Goal: Find specific page/section: Find specific page/section

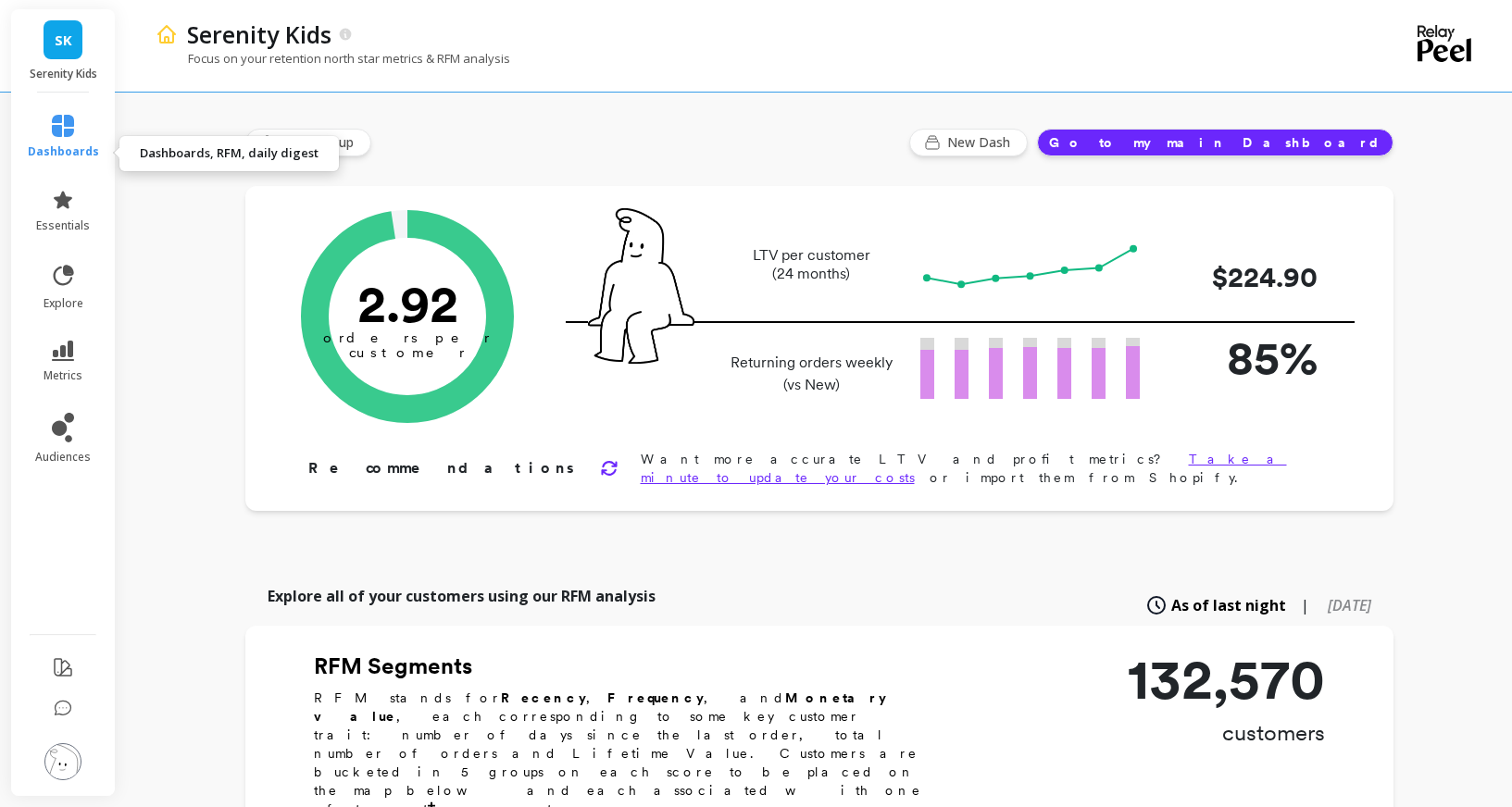
click at [75, 152] on link "dashboards" at bounding box center [63, 137] width 72 height 44
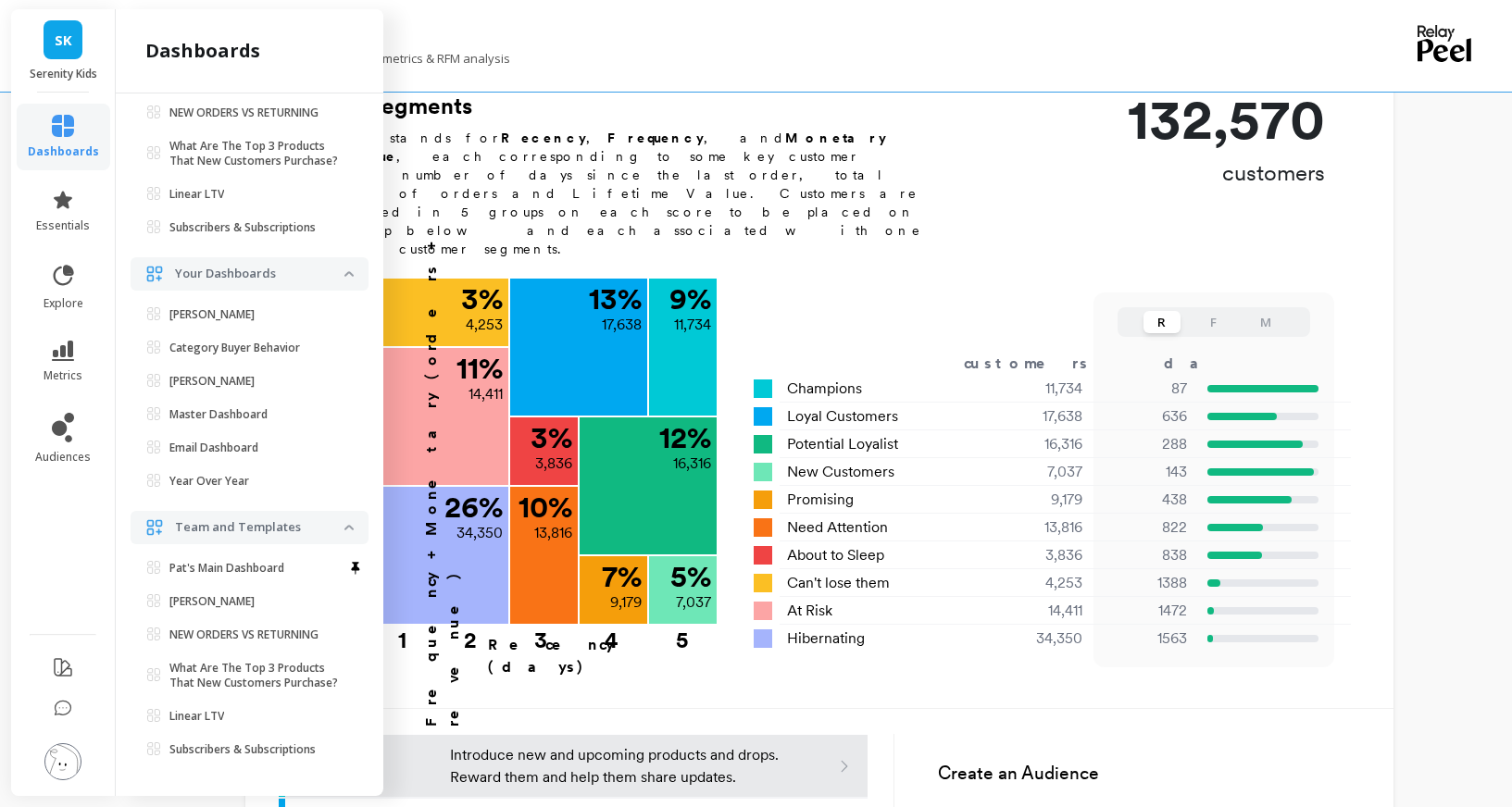
scroll to position [561, 0]
click at [73, 700] on icon at bounding box center [63, 709] width 19 height 19
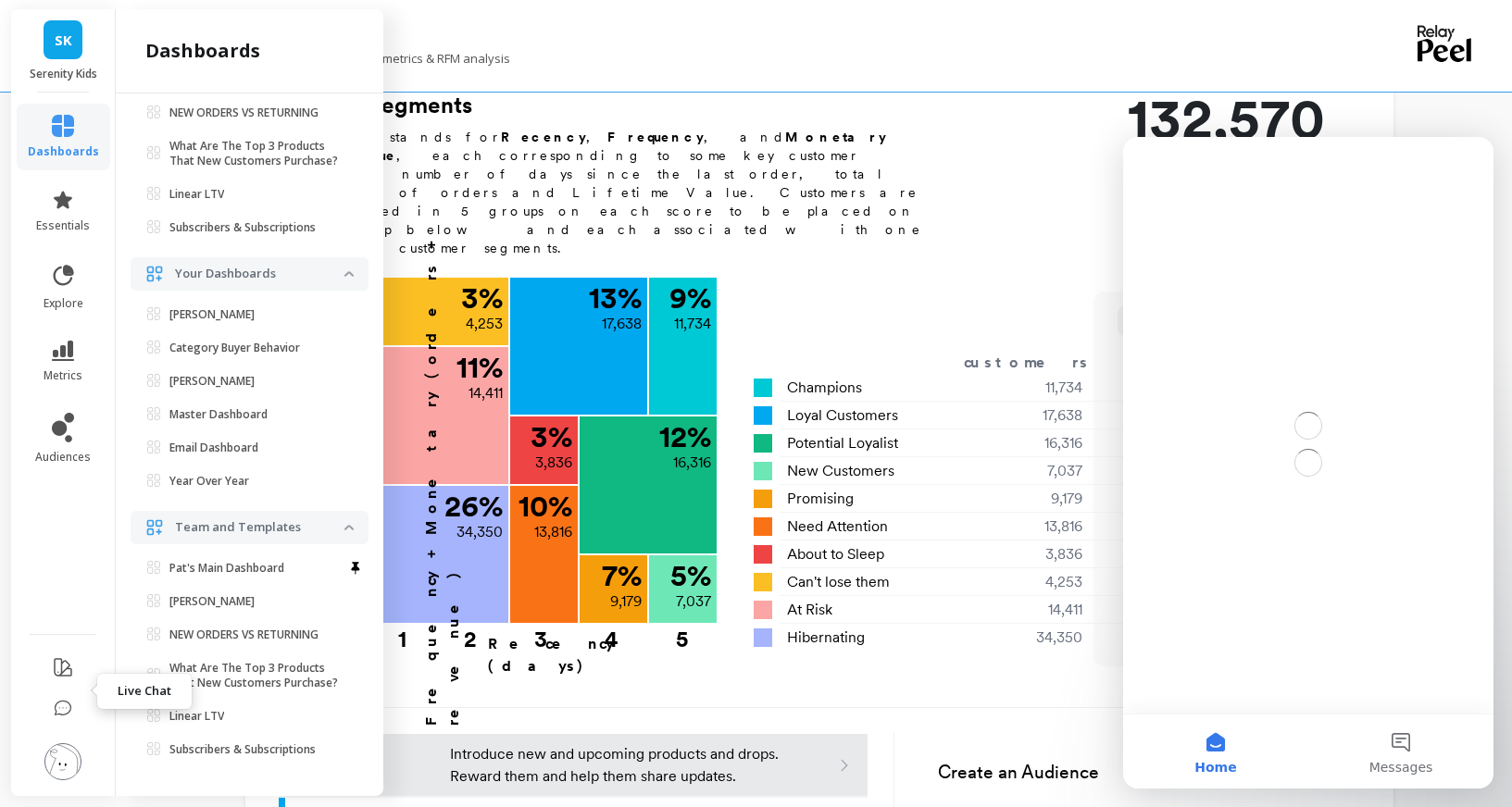
scroll to position [0, 0]
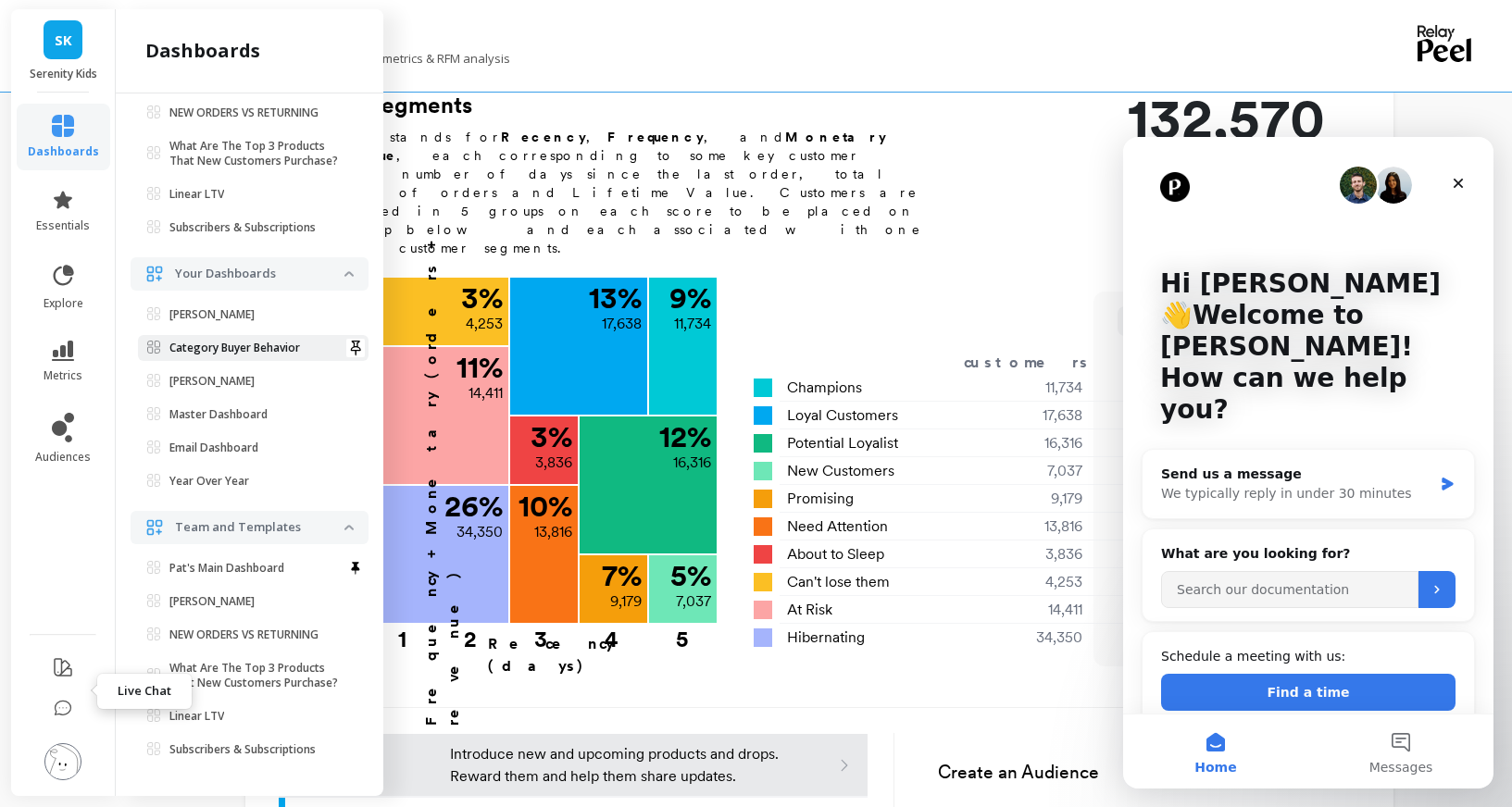
click at [271, 341] on p "Category Buyer Behavior" at bounding box center [235, 348] width 131 height 15
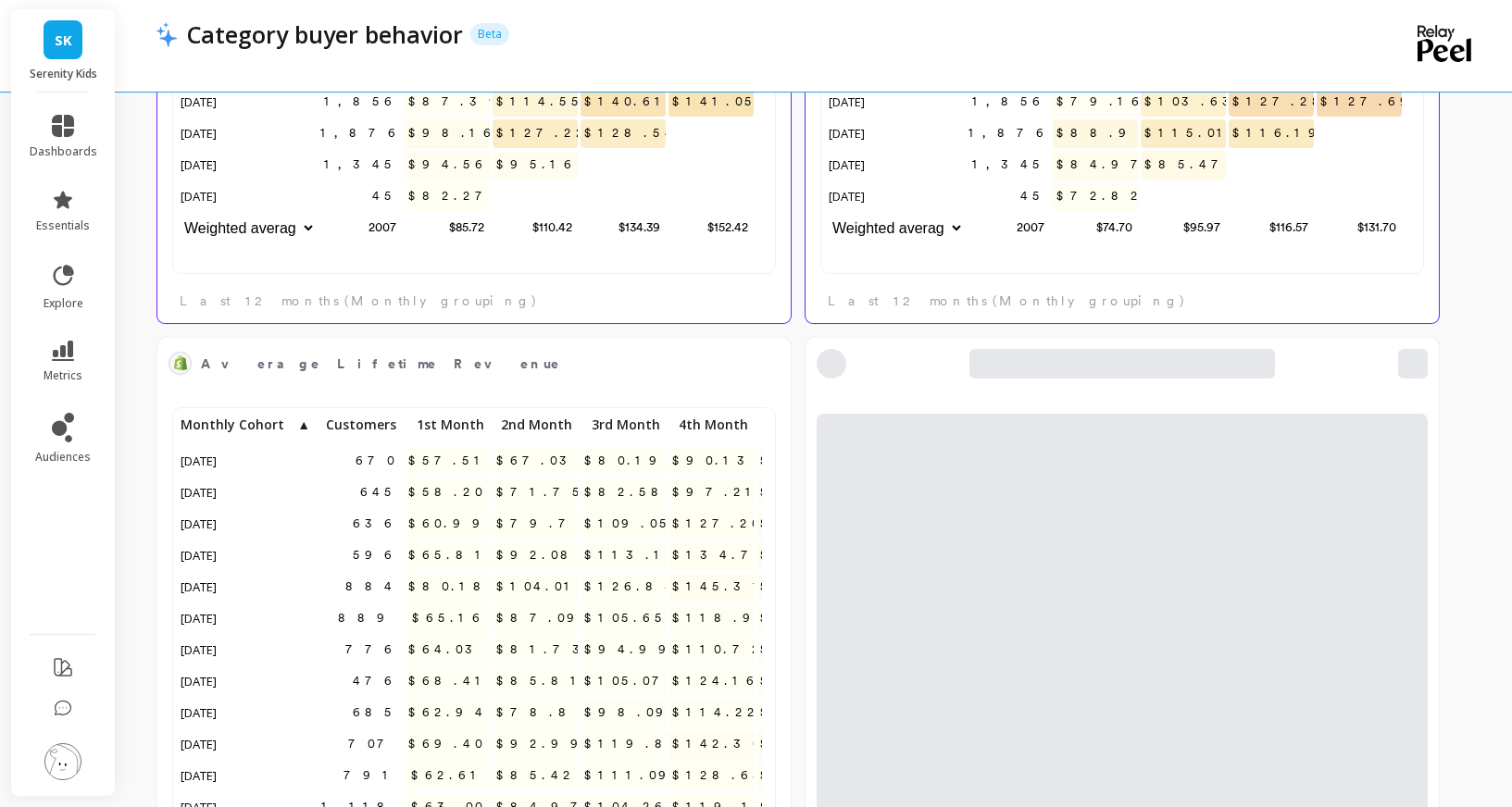
scroll to position [510, 0]
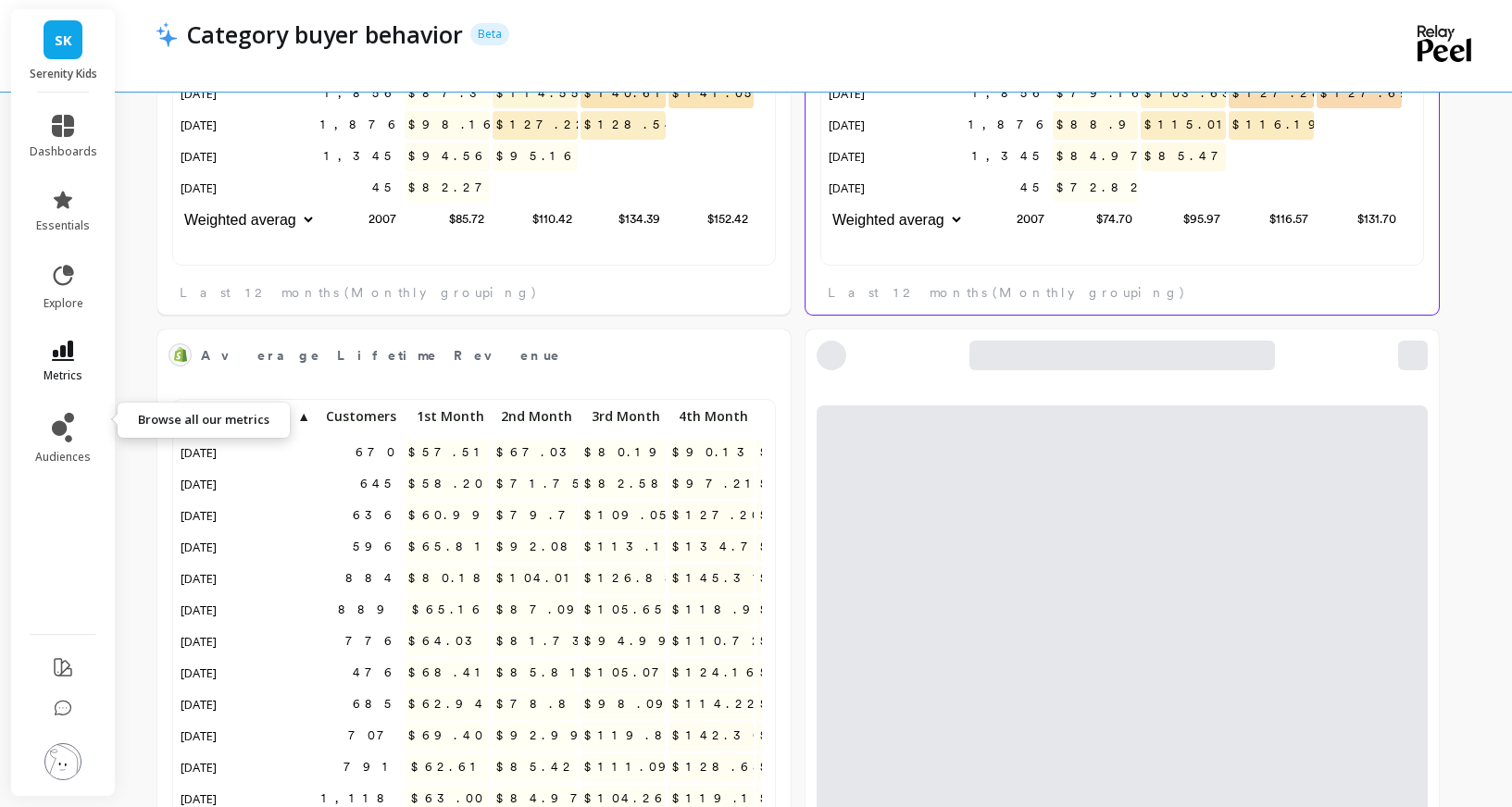
click at [73, 361] on icon at bounding box center [63, 351] width 23 height 21
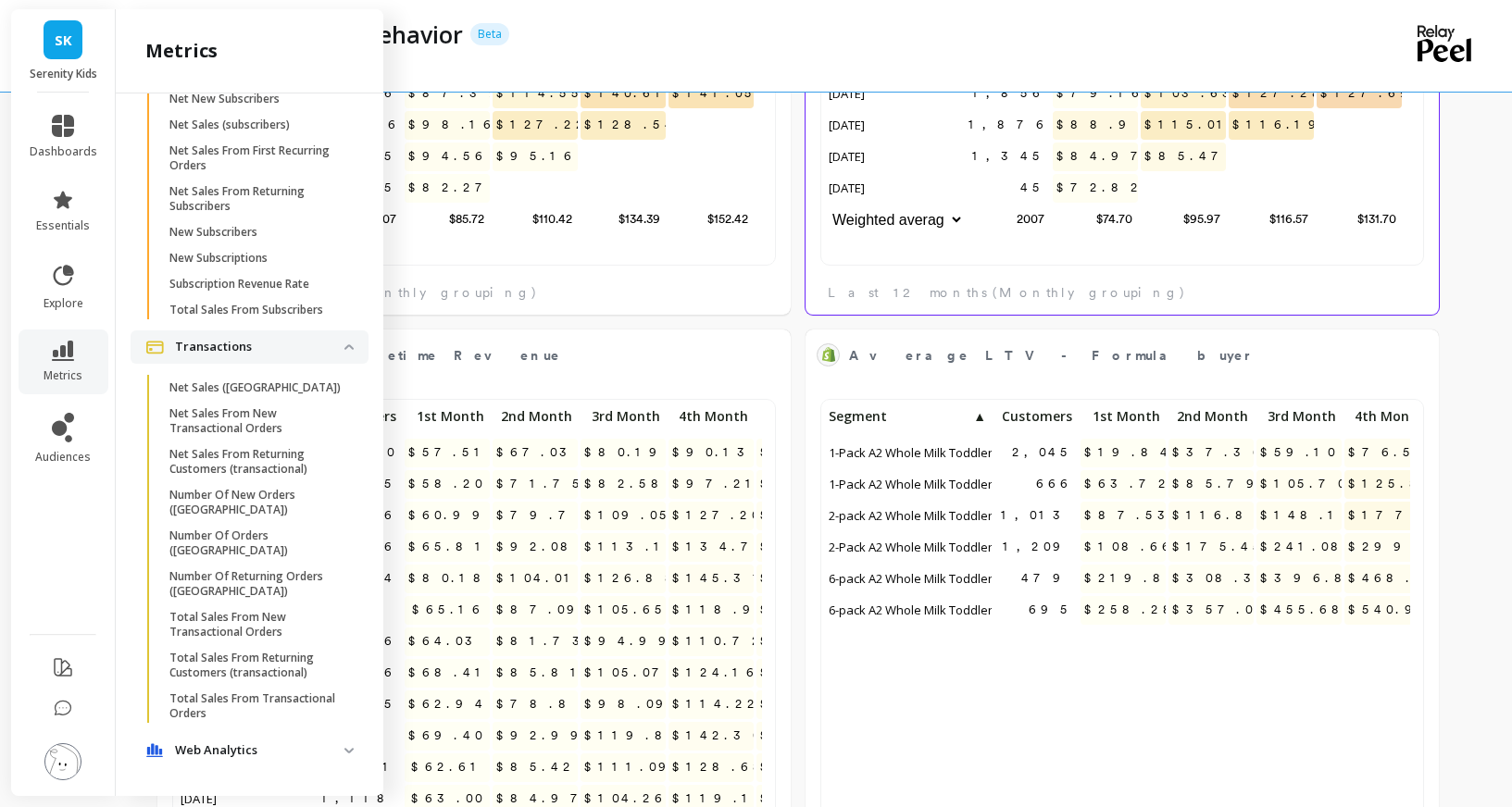
scroll to position [509, 585]
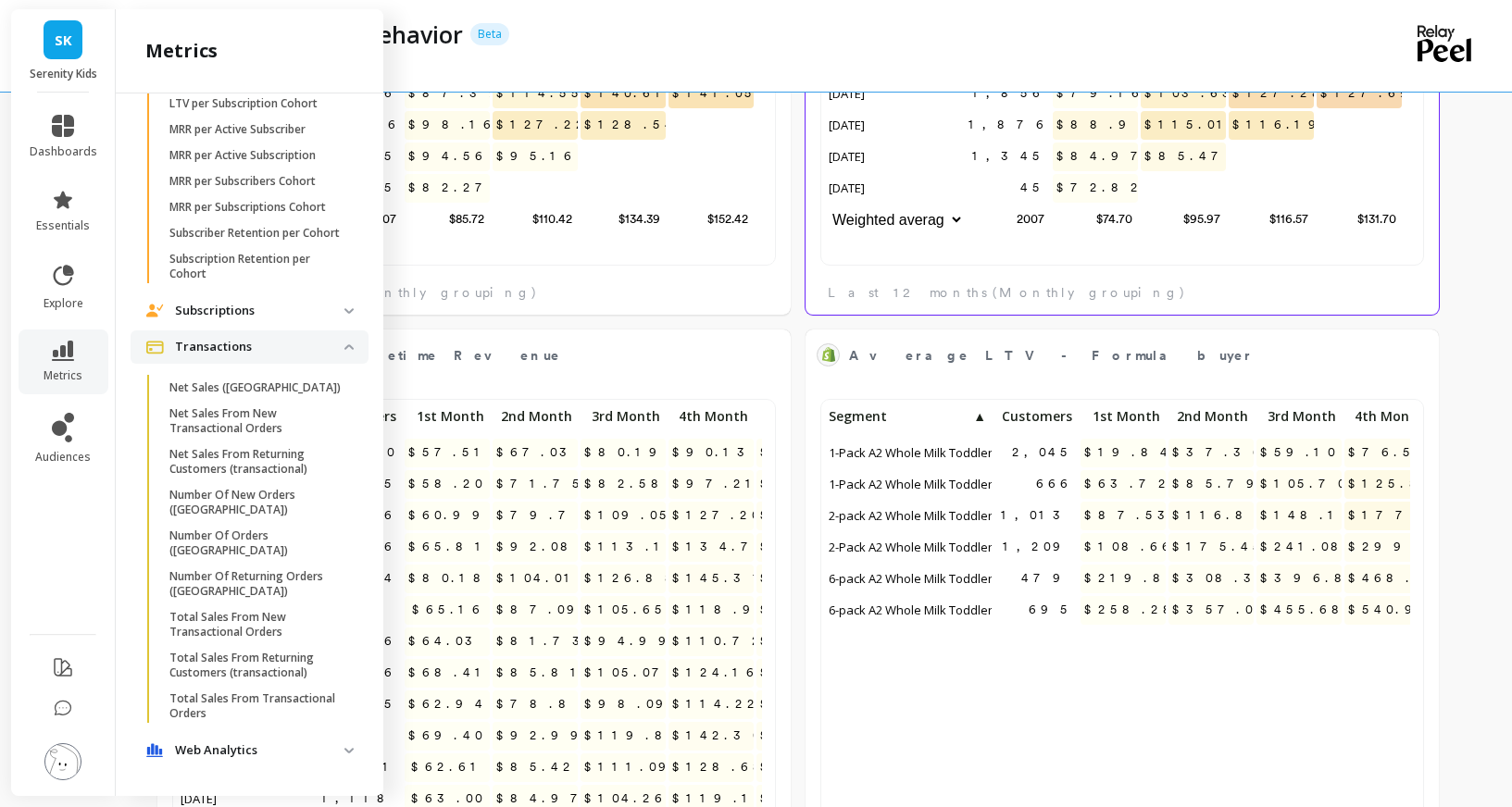
click at [353, 345] on img at bounding box center [350, 347] width 9 height 6
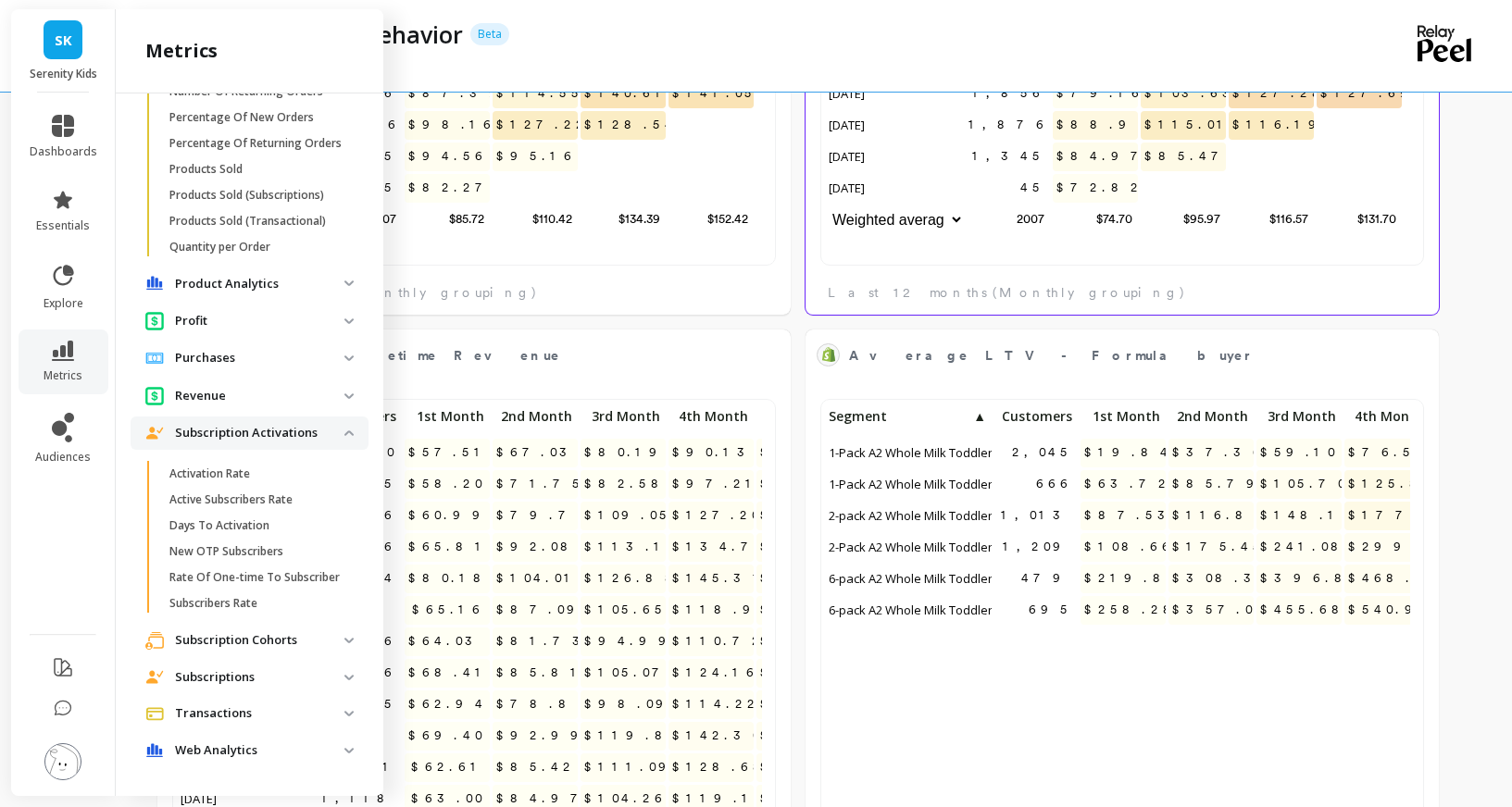
scroll to position [1283, 0]
click at [368, 416] on activations "Subscription Activations" at bounding box center [250, 432] width 238 height 33
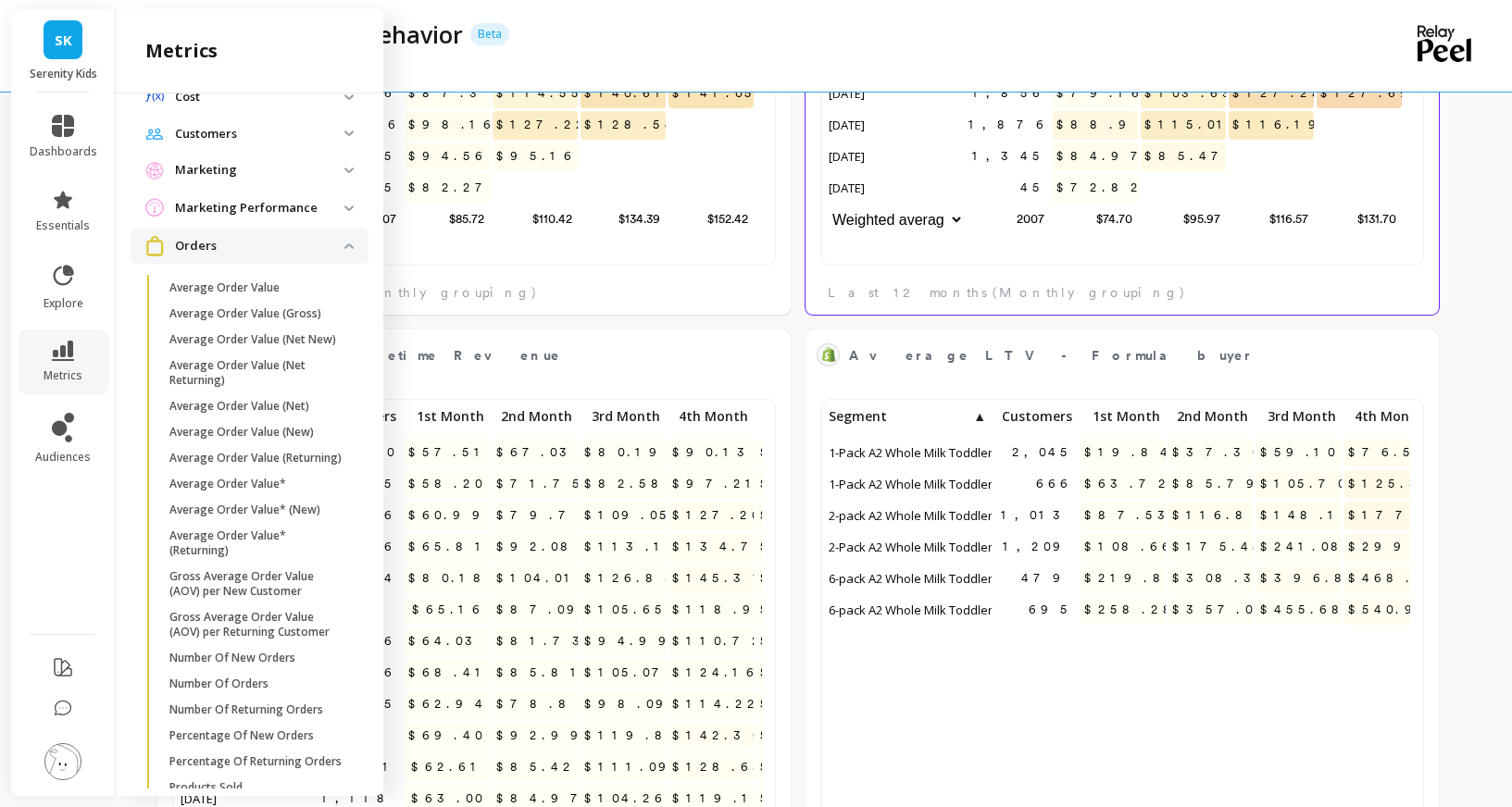
scroll to position [118, 0]
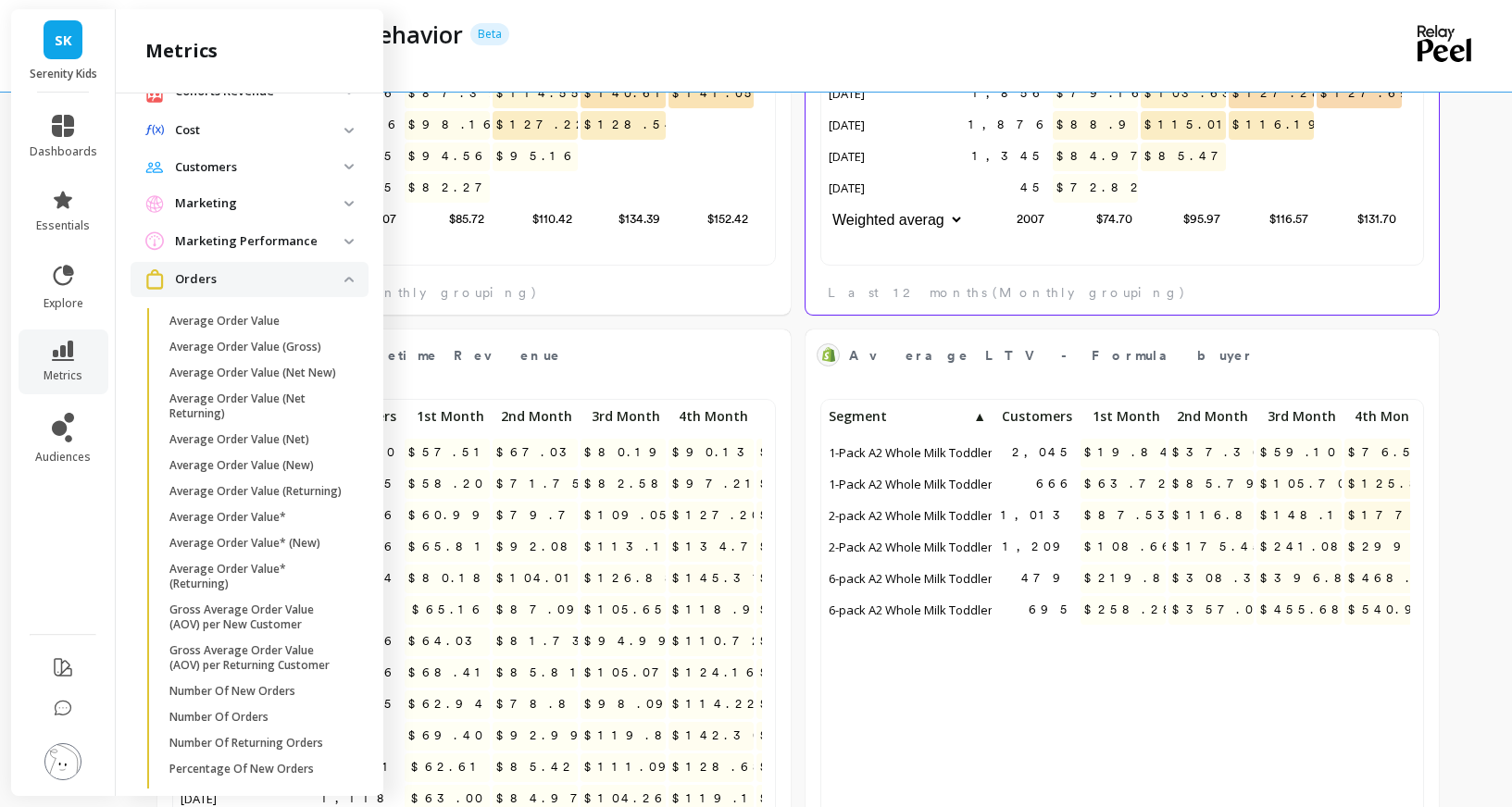
click at [353, 282] on img at bounding box center [350, 280] width 9 height 6
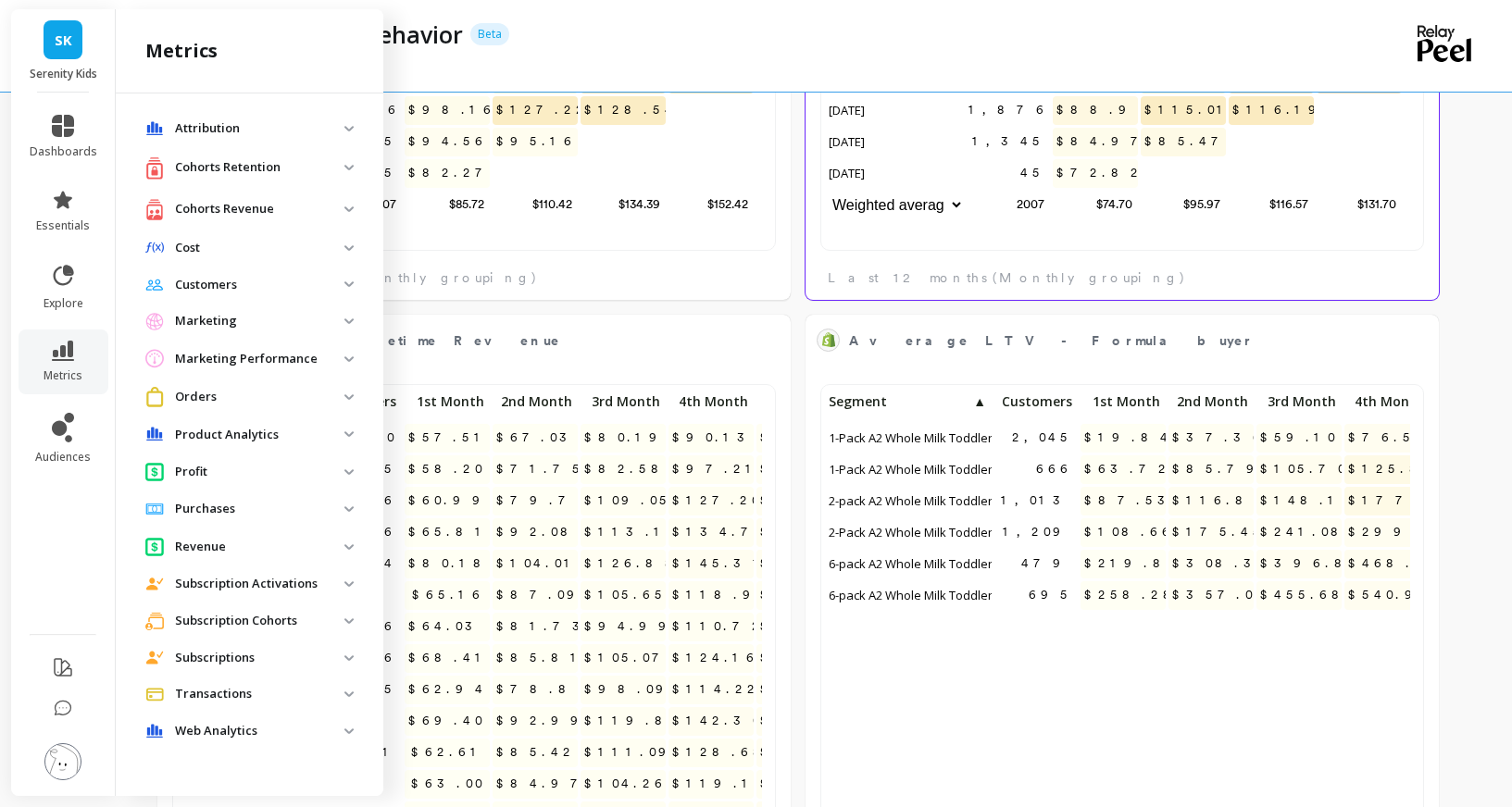
click at [353, 437] on img at bounding box center [350, 434] width 9 height 6
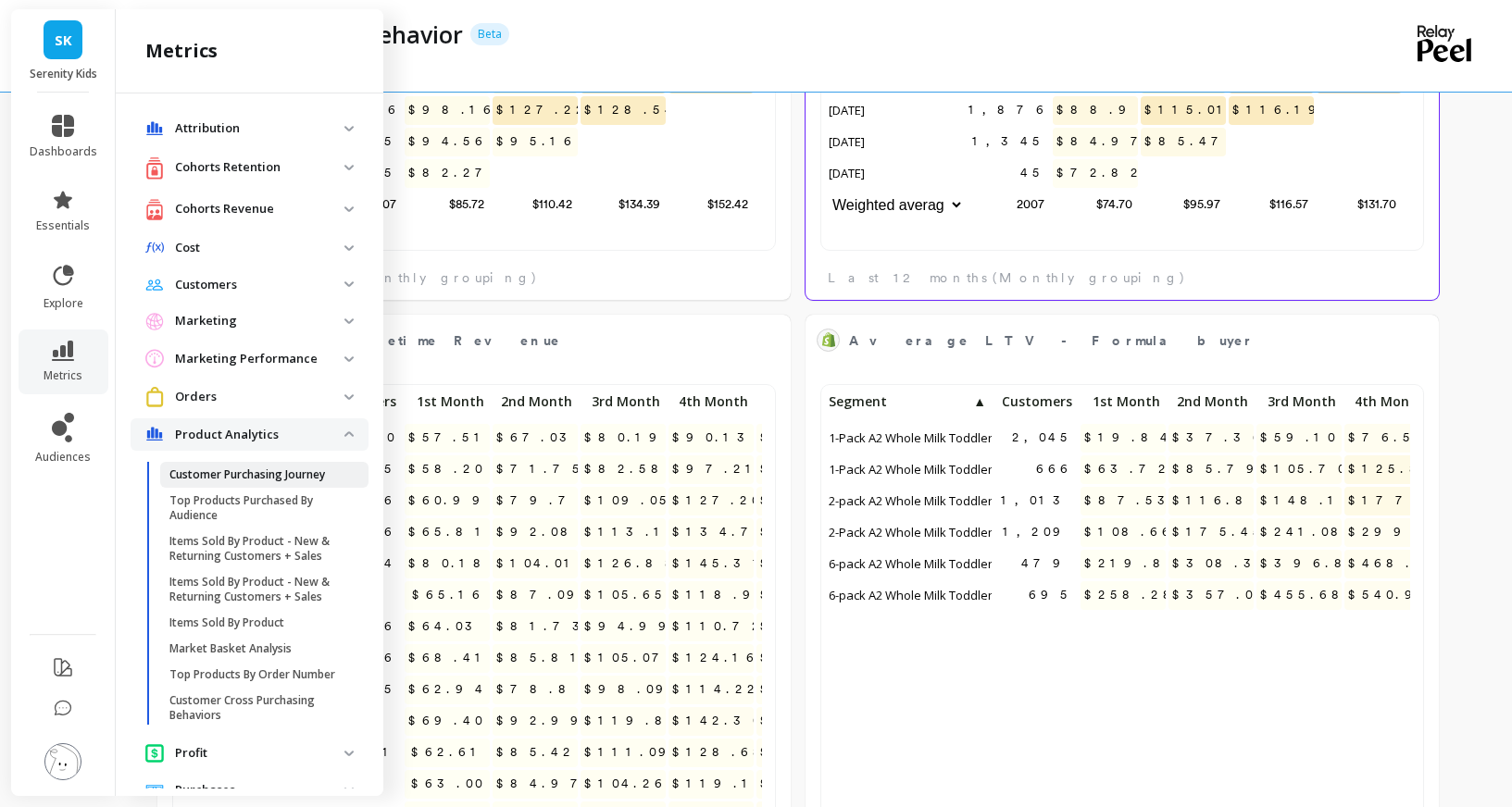
click at [306, 482] on p "Customer Purchasing Journey" at bounding box center [247, 475] width 155 height 15
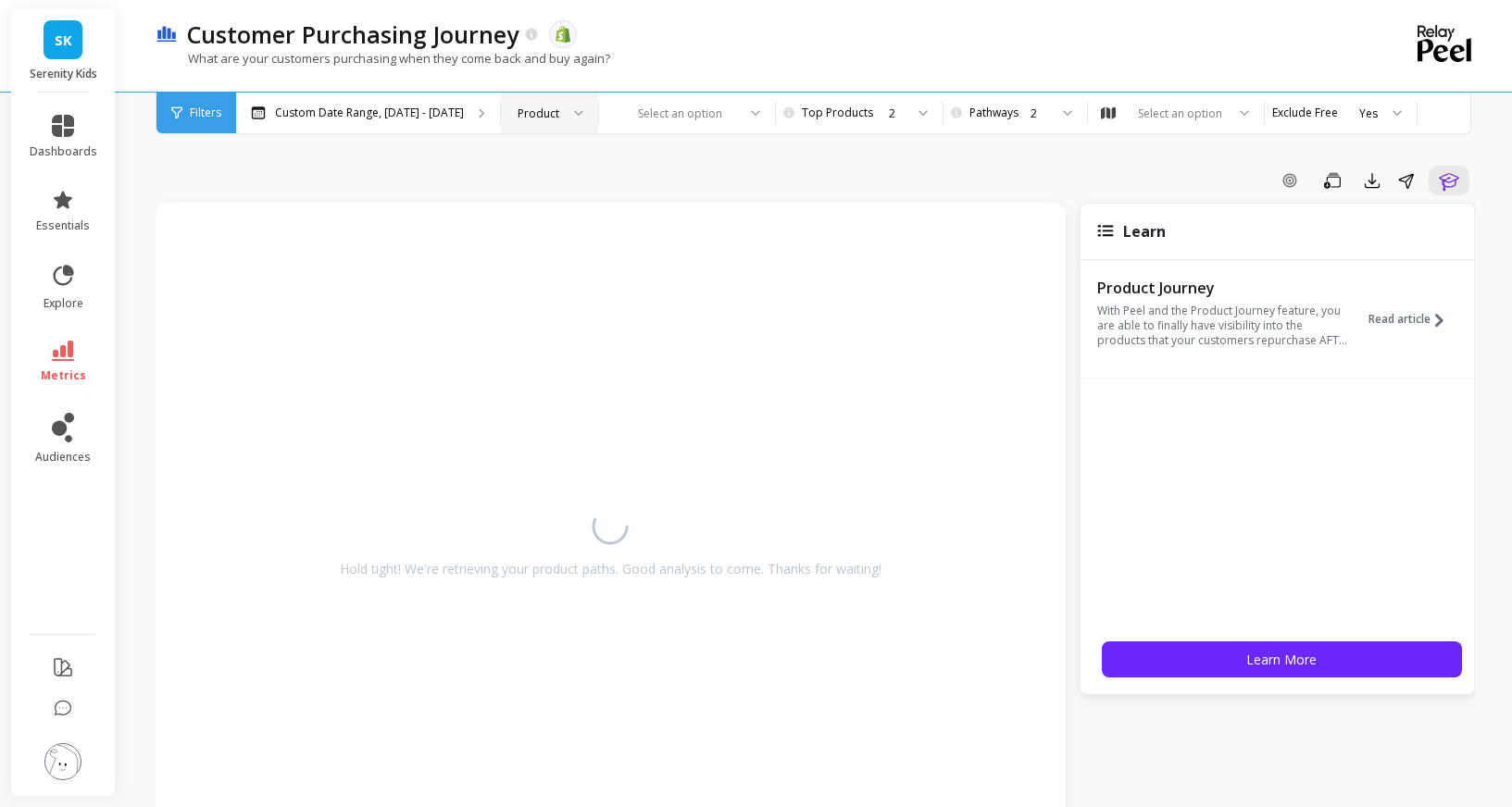
click at [583, 113] on div at bounding box center [573, 112] width 23 height 40
click at [586, 199] on div "Product Type" at bounding box center [549, 199] width 73 height 18
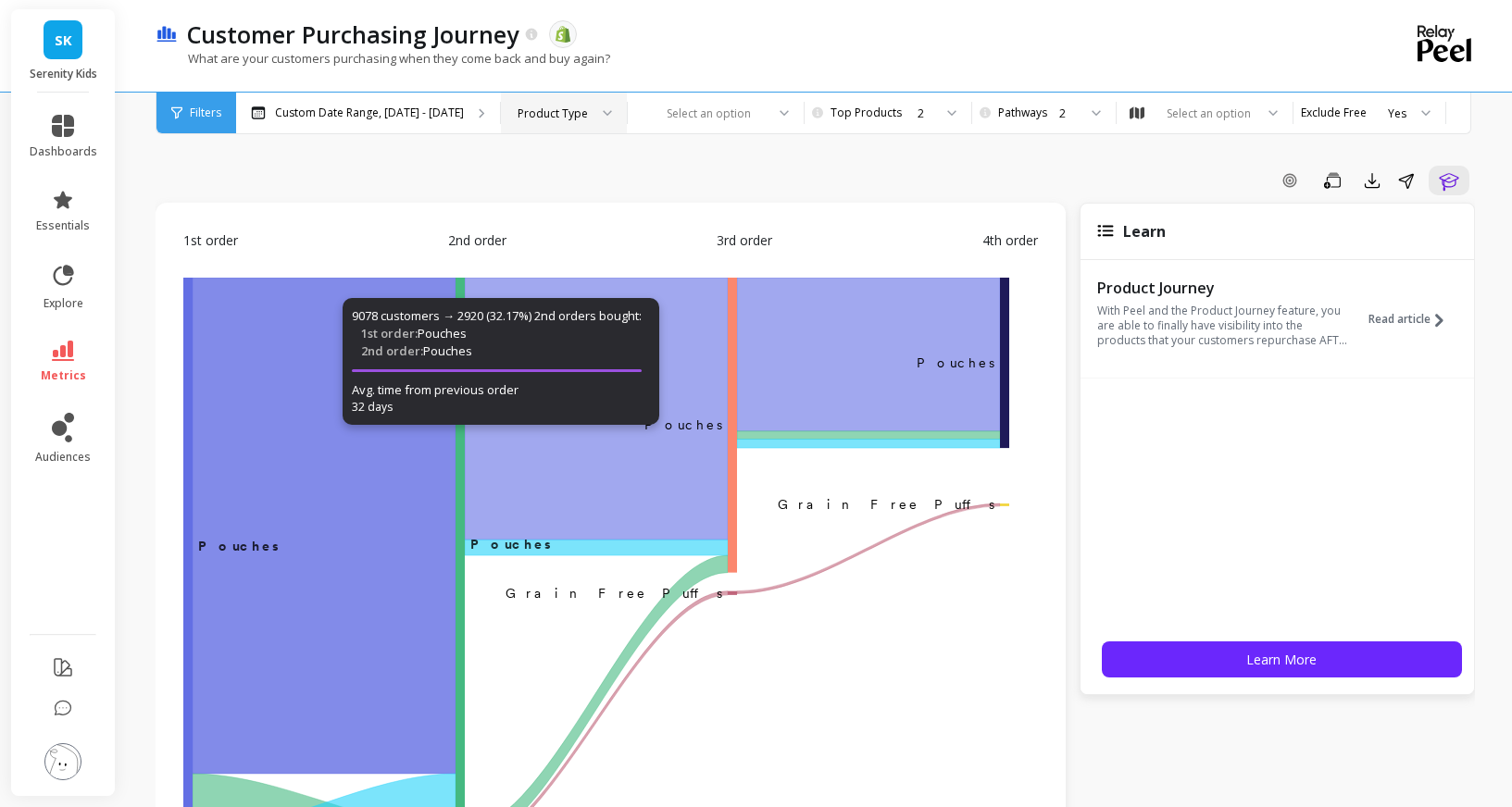
click at [588, 115] on div "Product Type" at bounding box center [552, 113] width 71 height 18
click at [615, 169] on div "Product" at bounding box center [563, 164] width 102 height 18
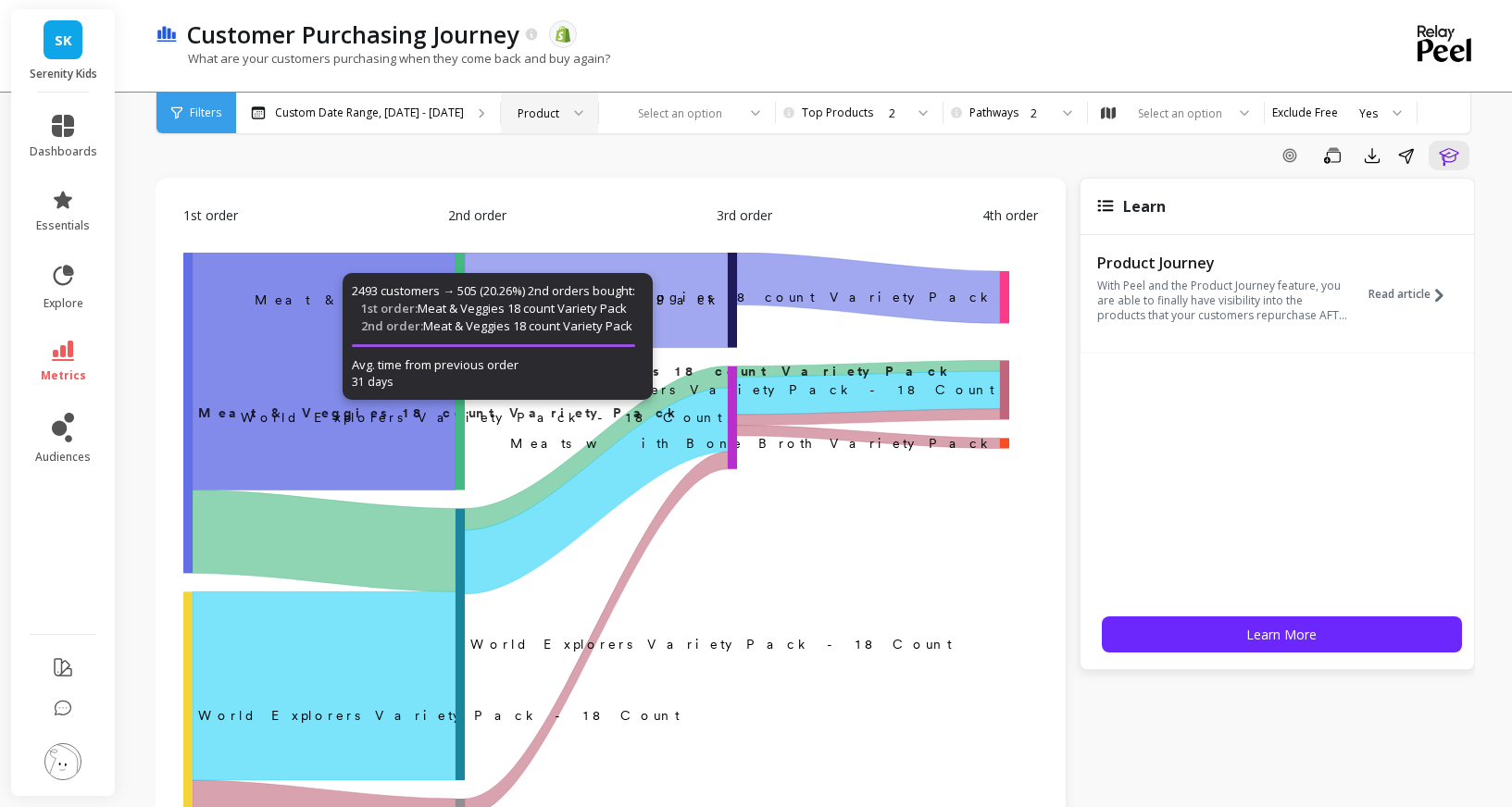
scroll to position [37, 0]
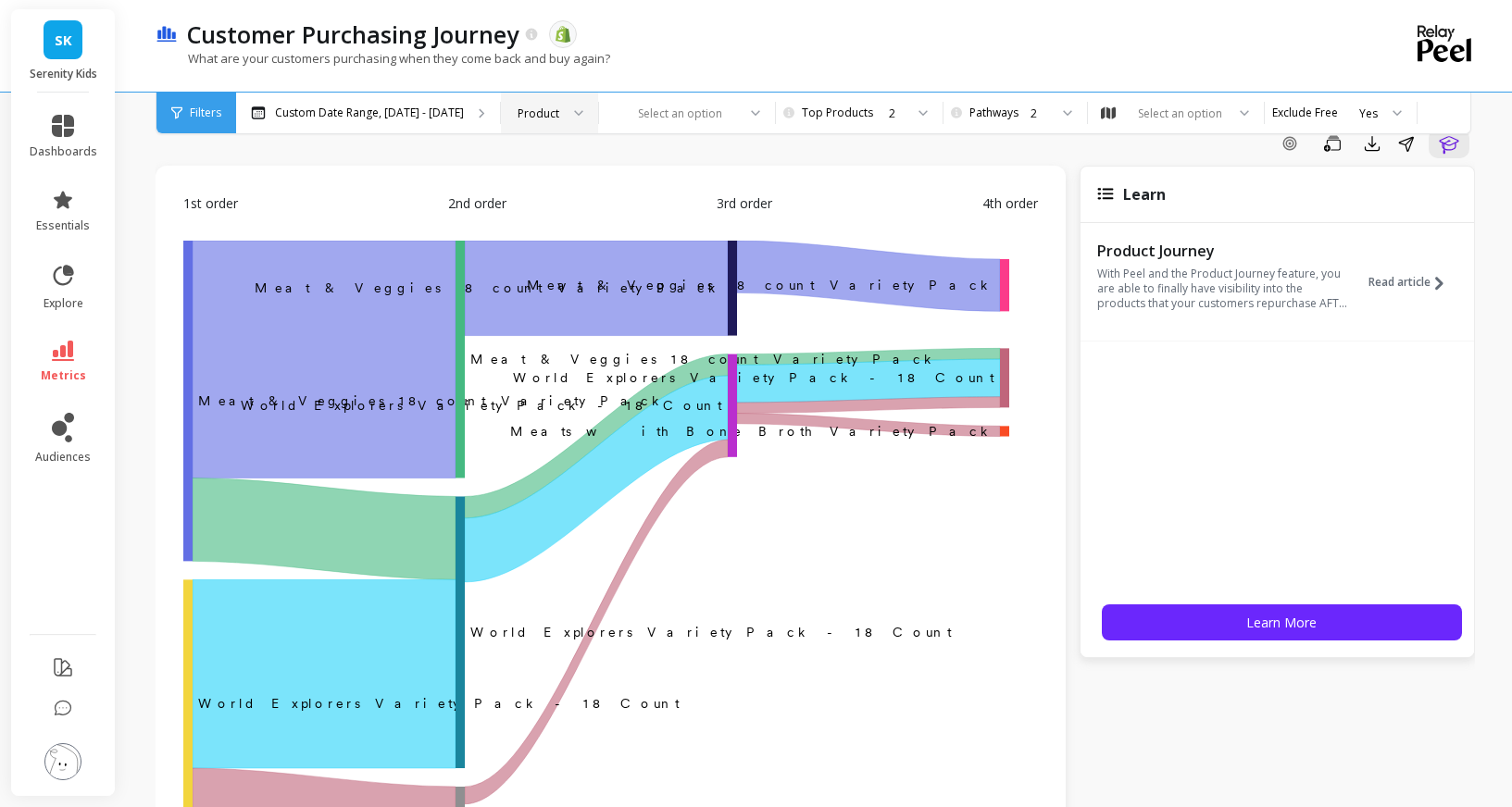
click at [598, 130] on div "Product" at bounding box center [549, 112] width 97 height 40
click at [586, 198] on div "Product Type" at bounding box center [549, 199] width 73 height 18
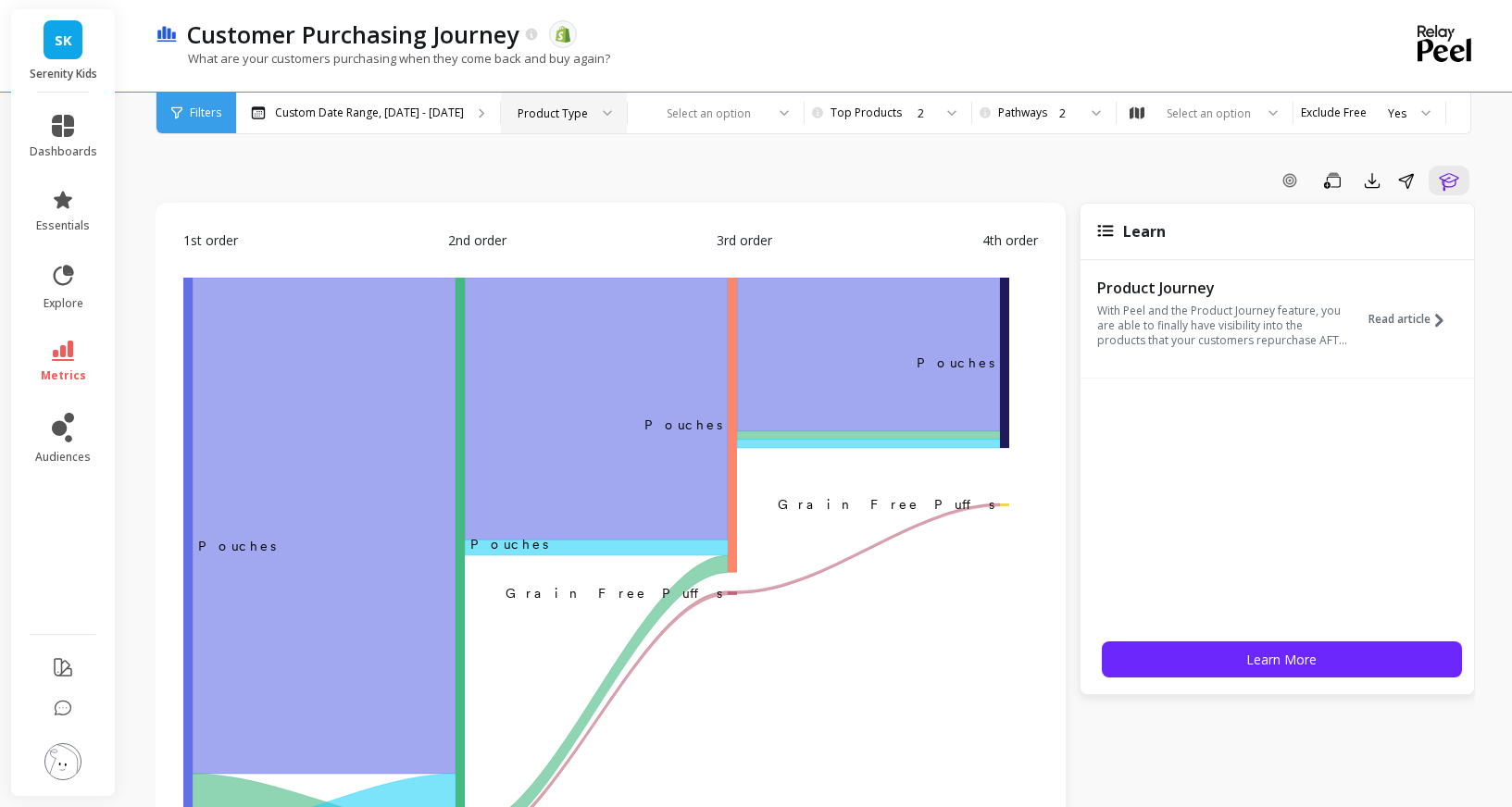
click at [626, 124] on div "Product Type" at bounding box center [564, 112] width 126 height 40
click at [615, 229] on div "SKU" at bounding box center [563, 234] width 102 height 18
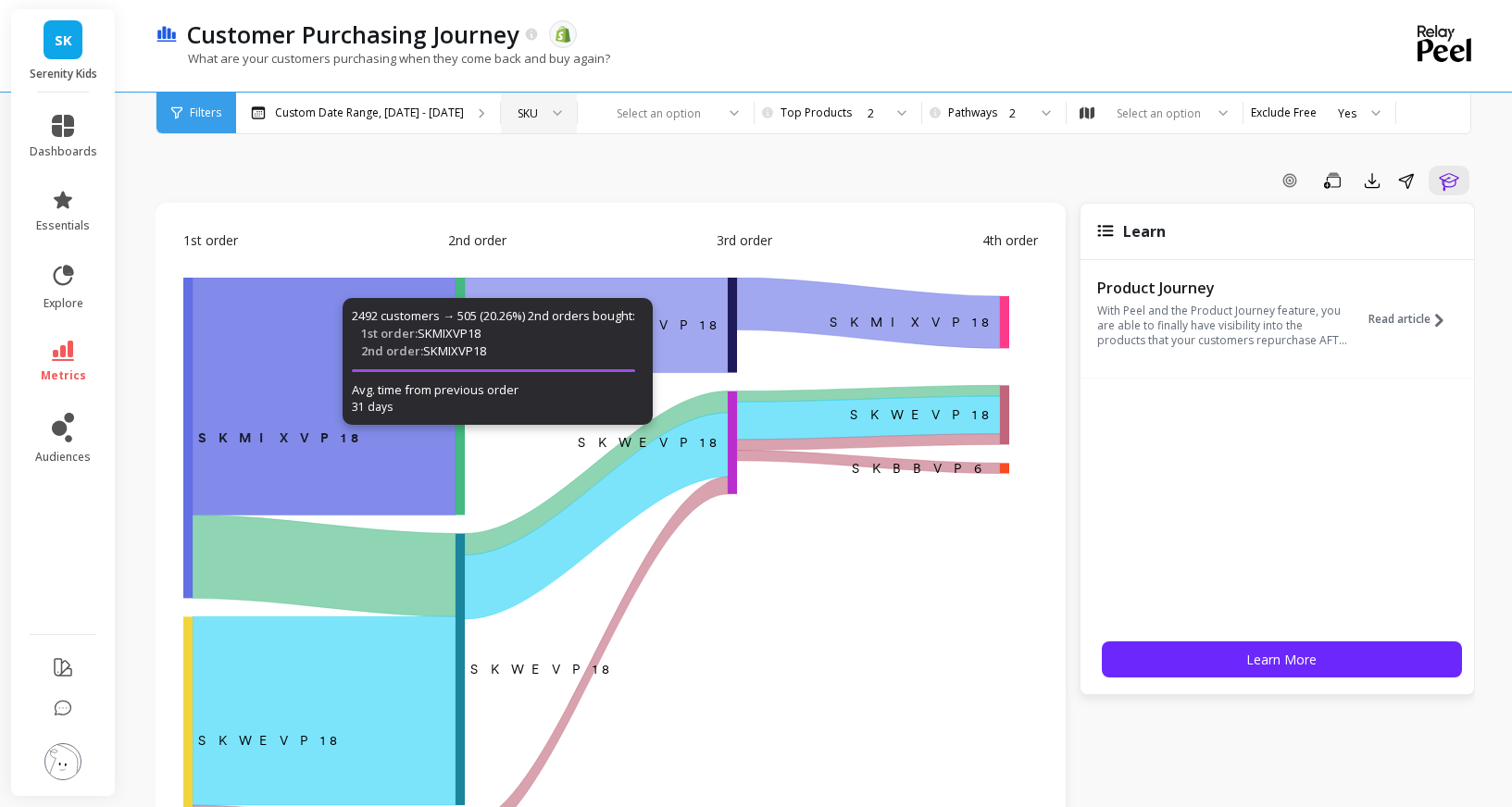
click at [562, 101] on div at bounding box center [551, 112] width 23 height 40
click at [576, 174] on div "Product" at bounding box center [539, 164] width 74 height 32
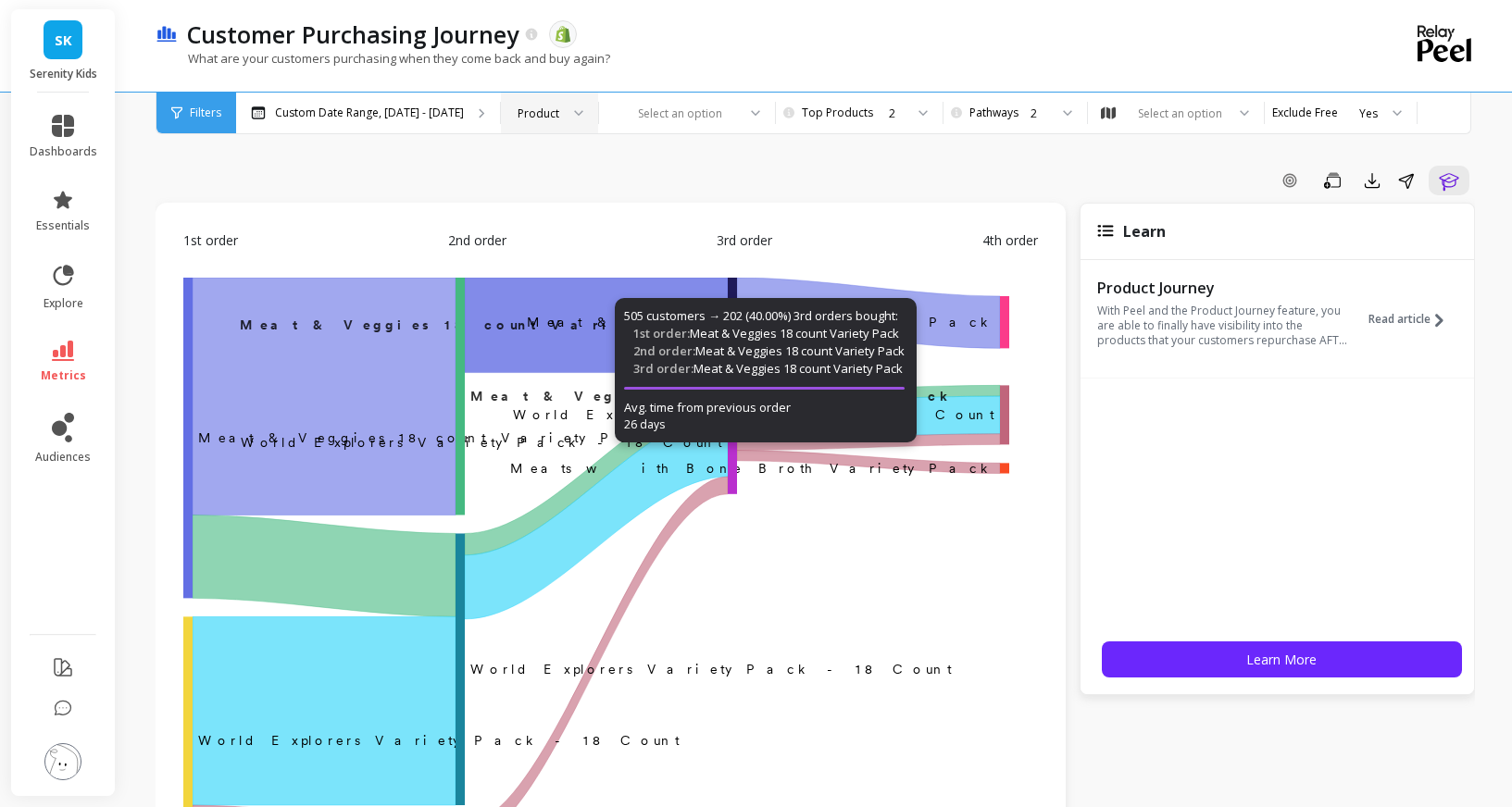
click at [221, 109] on span "Filters" at bounding box center [204, 113] width 31 height 15
click at [221, 112] on span "Filters" at bounding box center [204, 113] width 31 height 15
click at [560, 112] on div "Product" at bounding box center [538, 113] width 41 height 18
click at [586, 226] on div "SKU" at bounding box center [549, 234] width 73 height 18
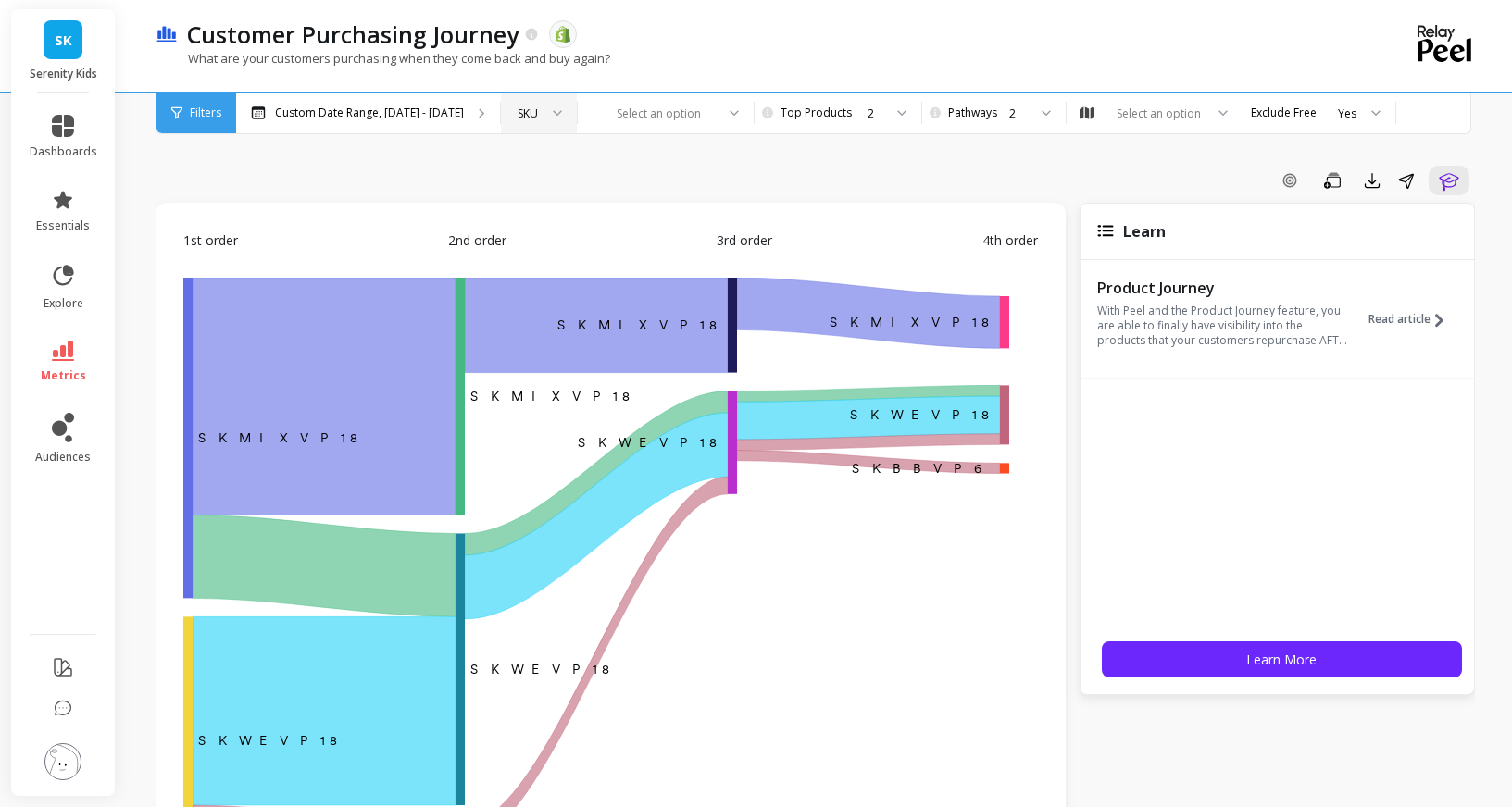
click at [562, 115] on div at bounding box center [551, 112] width 23 height 40
click at [576, 333] on div "Variant" at bounding box center [539, 322] width 74 height 32
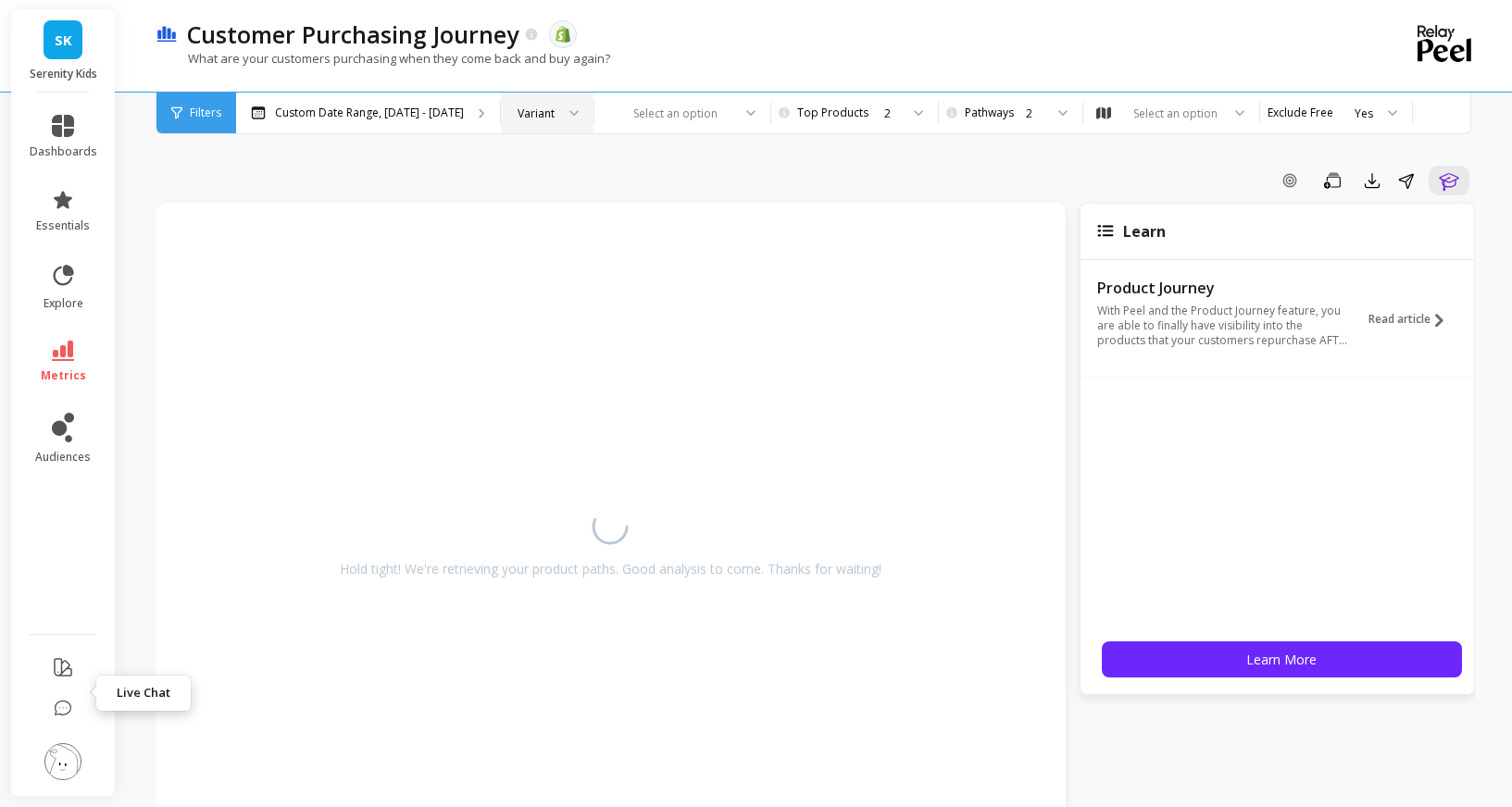
click at [72, 701] on icon at bounding box center [63, 707] width 16 height 14
